Goal: Navigation & Orientation: Find specific page/section

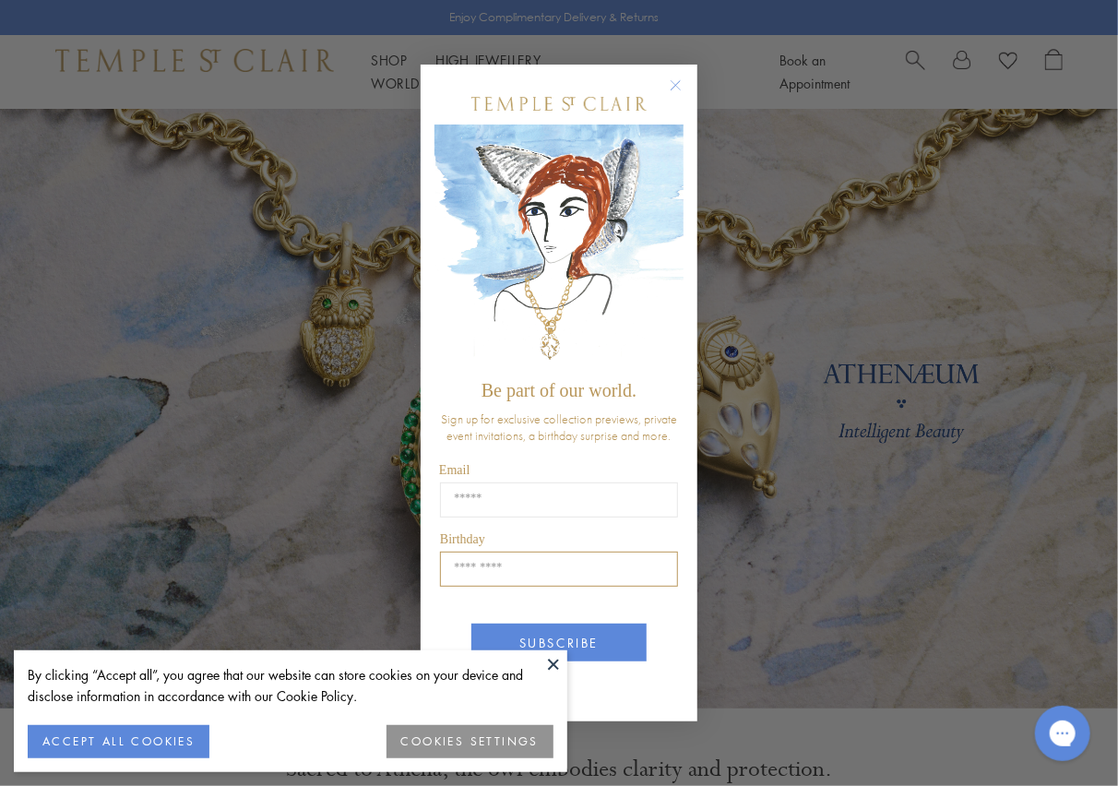
drag, startPoint x: 548, startPoint y: 667, endPoint x: 565, endPoint y: 582, distance: 86.6
click at [548, 667] on button at bounding box center [554, 664] width 28 height 28
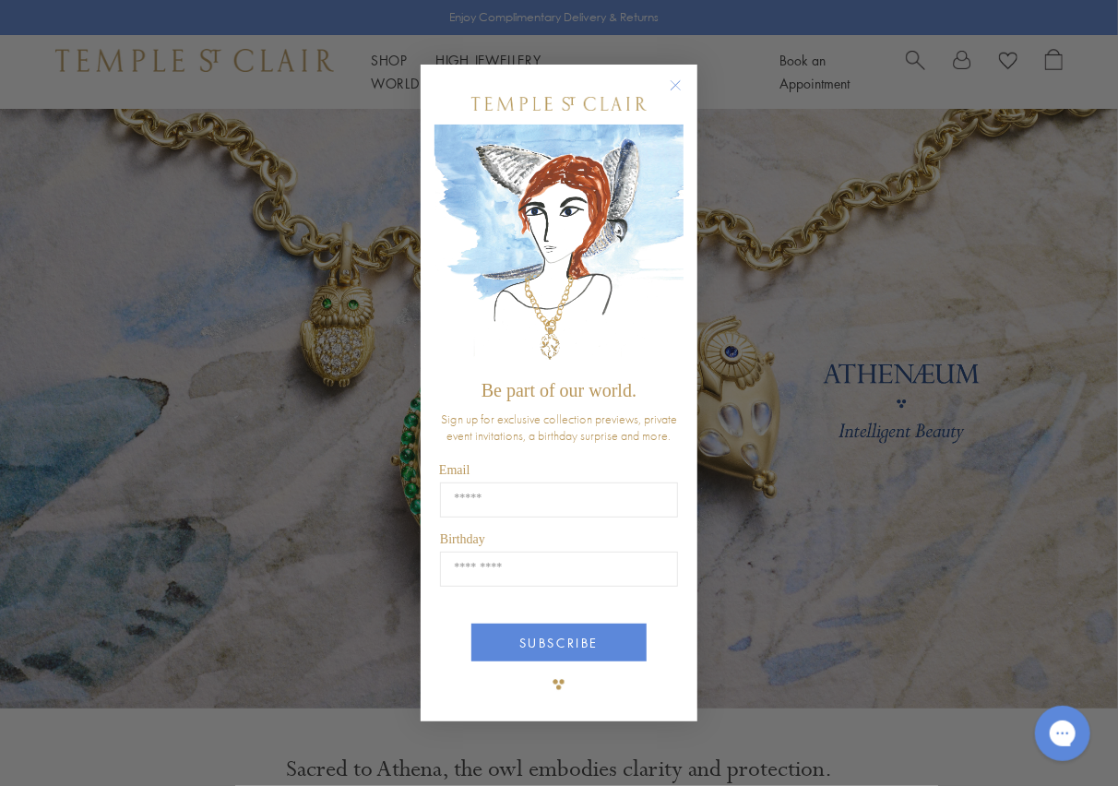
click at [678, 83] on icon "Close dialog" at bounding box center [675, 85] width 9 height 9
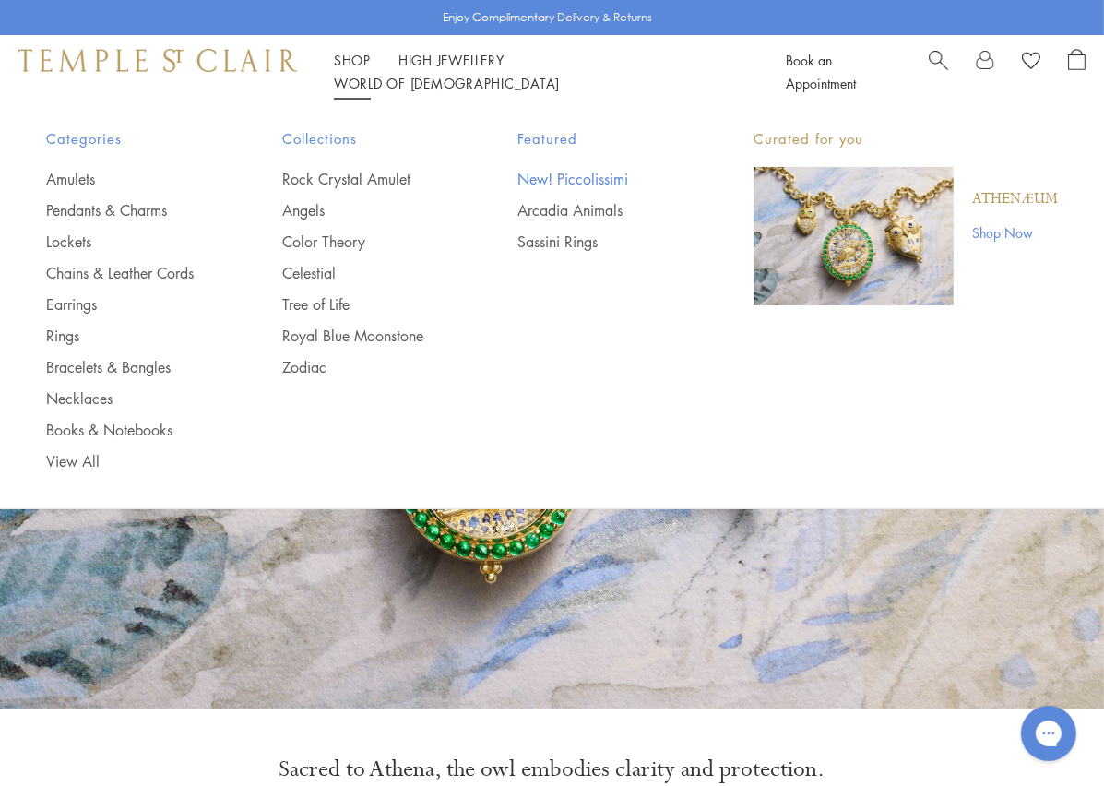
click at [608, 174] on link "New! Piccolissimi" at bounding box center [598, 179] width 162 height 20
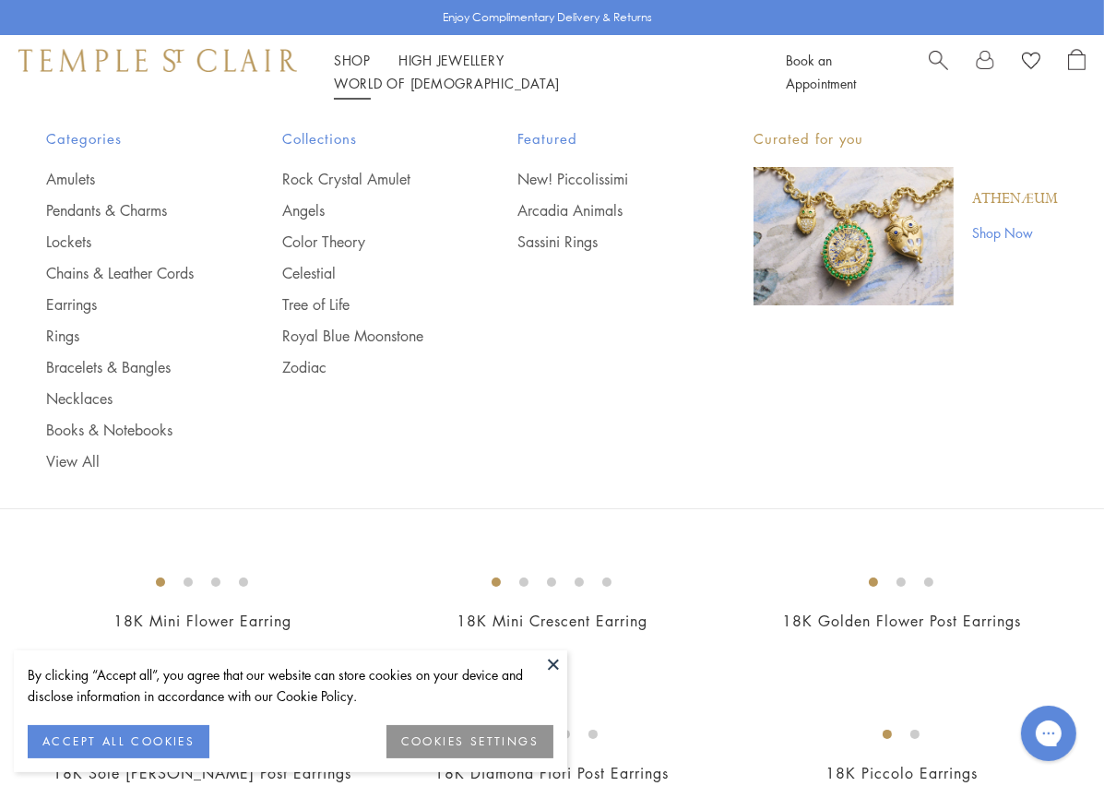
click at [371, 65] on link "Shop Shop" at bounding box center [352, 60] width 37 height 18
click at [65, 299] on link "Earrings" at bounding box center [127, 304] width 162 height 20
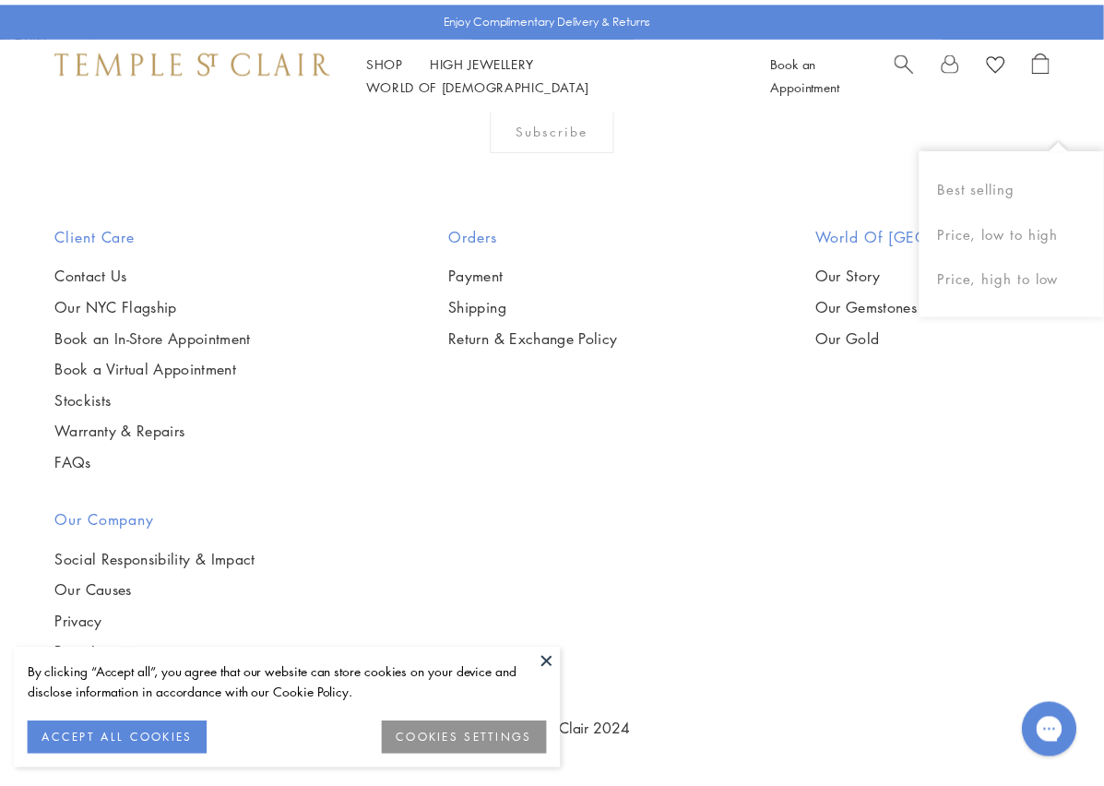
scroll to position [4611, 0]
